Goal: Information Seeking & Learning: Learn about a topic

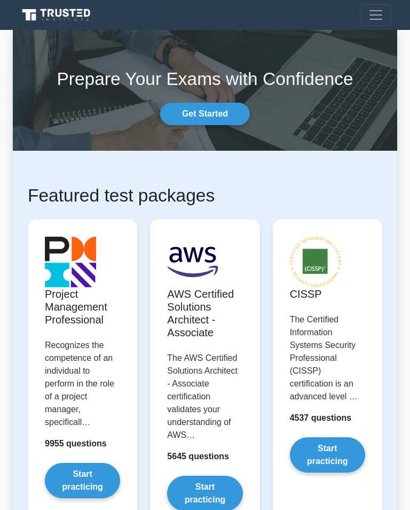
click at [185, 112] on link "Get Started" at bounding box center [205, 114] width 90 height 22
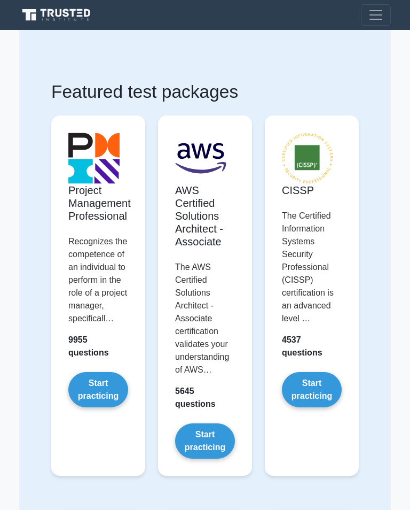
click at [83, 407] on link "Start practicing" at bounding box center [98, 389] width 60 height 35
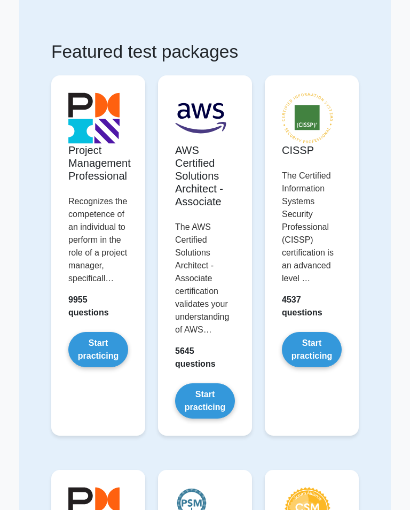
scroll to position [40, 0]
click at [102, 367] on link "Start practicing" at bounding box center [98, 349] width 60 height 35
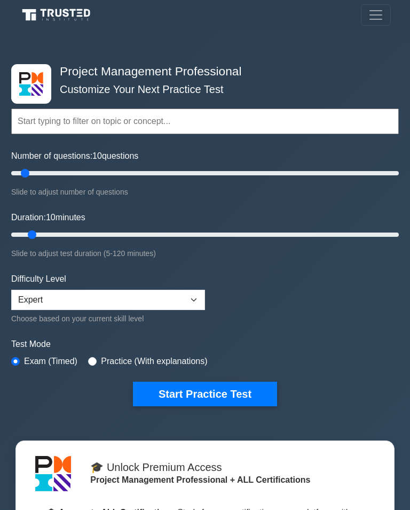
click at [157, 393] on button "Start Practice Test" at bounding box center [205, 394] width 144 height 25
click at [167, 402] on button "Start Practice Test" at bounding box center [205, 394] width 144 height 25
type input "50"
click at [243, 391] on button "Start Practice Test" at bounding box center [205, 394] width 144 height 25
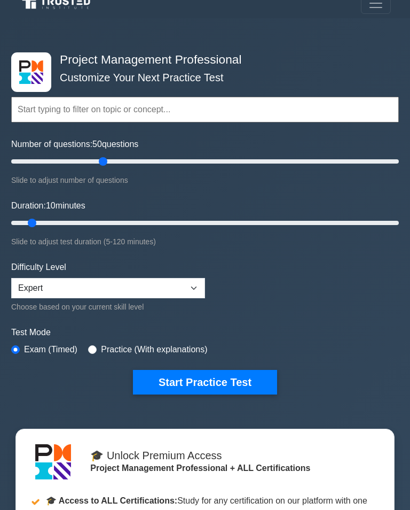
scroll to position [11, 0]
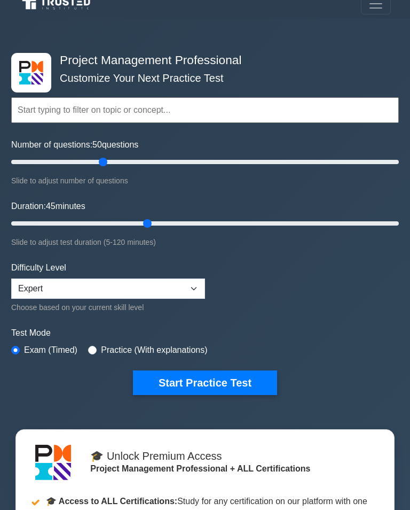
type input "45"
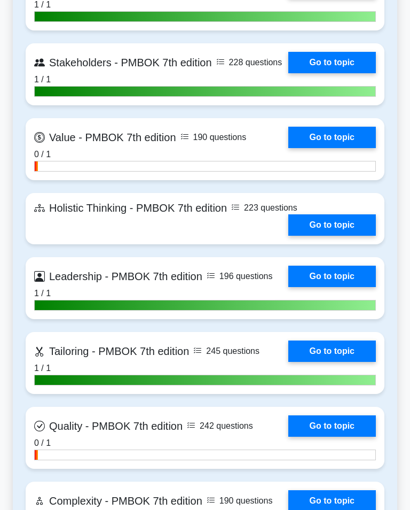
scroll to position [2743, 0]
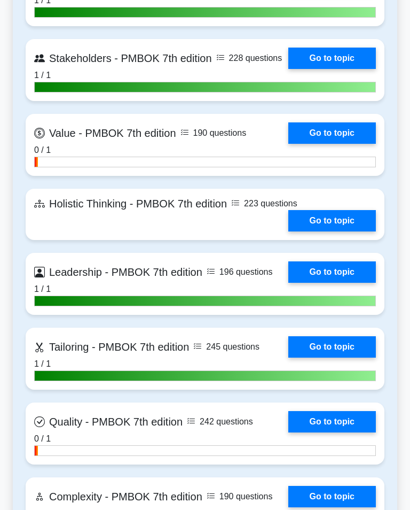
click at [338, 283] on link "Go to topic" at bounding box center [333, 271] width 88 height 21
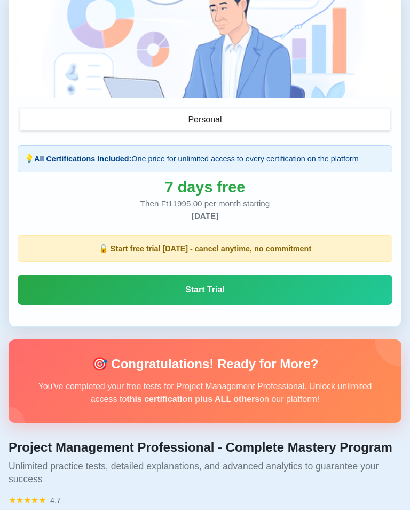
scroll to position [90, 0]
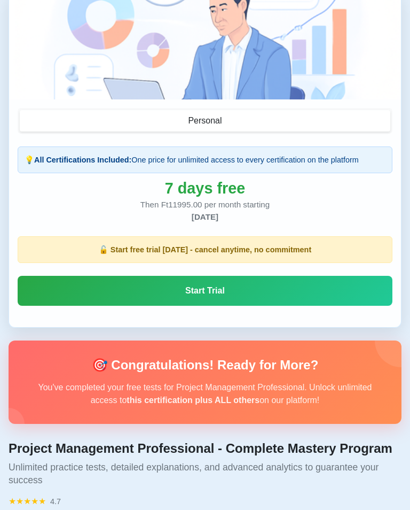
click at [360, 296] on link "Start Trial" at bounding box center [205, 291] width 375 height 30
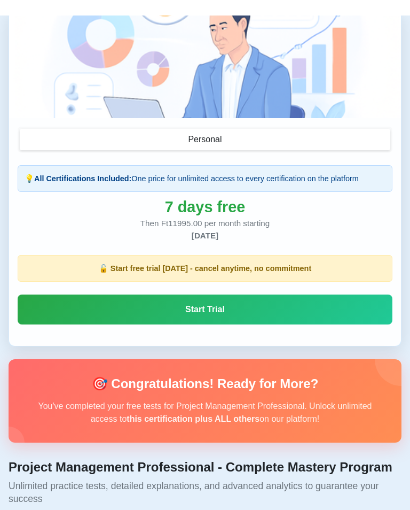
scroll to position [0, 0]
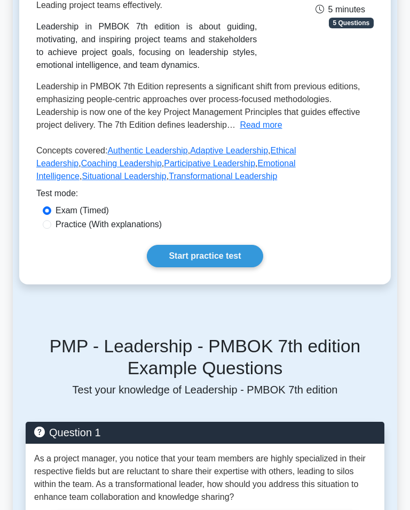
scroll to position [198, 0]
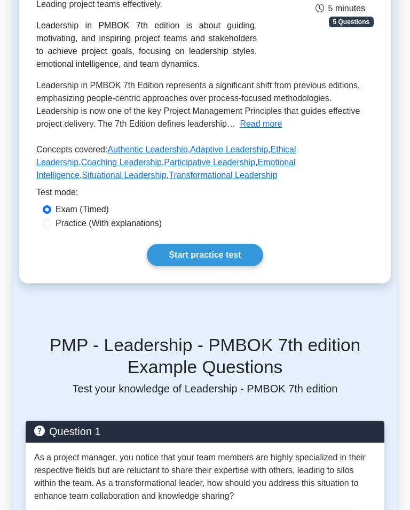
click at [237, 267] on link "Start practice test" at bounding box center [205, 255] width 116 height 22
